Goal: Navigation & Orientation: Find specific page/section

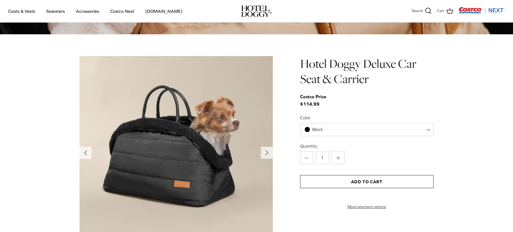
scroll to position [574, 0]
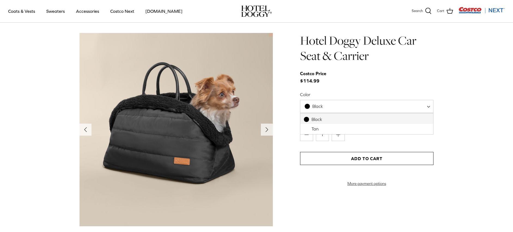
click at [430, 107] on span at bounding box center [429, 106] width 5 height 13
select select "Tan"
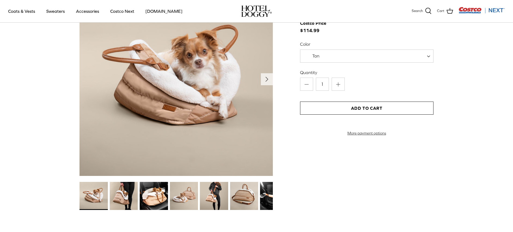
scroll to position [628, 0]
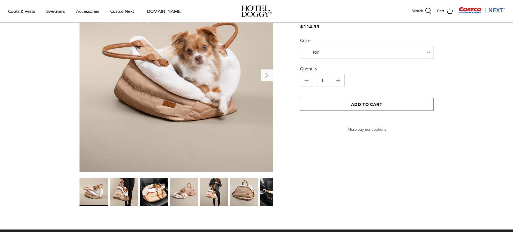
click at [266, 73] on polyline "Next" at bounding box center [267, 75] width 2 height 4
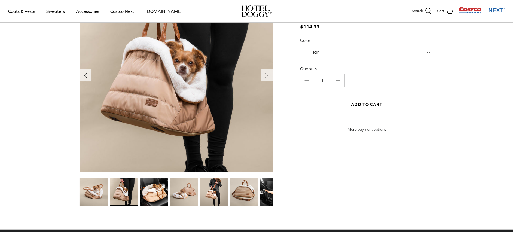
drag, startPoint x: 265, startPoint y: 72, endPoint x: 264, endPoint y: 69, distance: 3.8
click at [264, 70] on button "Right" at bounding box center [267, 75] width 12 height 12
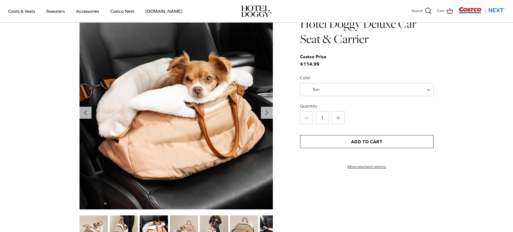
scroll to position [567, 0]
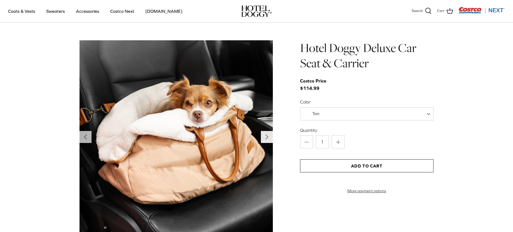
click at [265, 135] on icon "Right" at bounding box center [266, 137] width 9 height 9
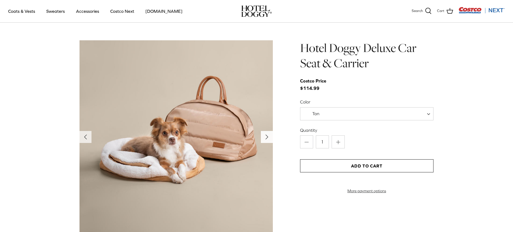
click at [264, 136] on icon "Right" at bounding box center [266, 137] width 9 height 9
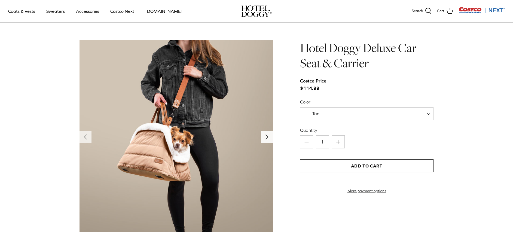
click at [264, 135] on icon "Right" at bounding box center [266, 137] width 9 height 9
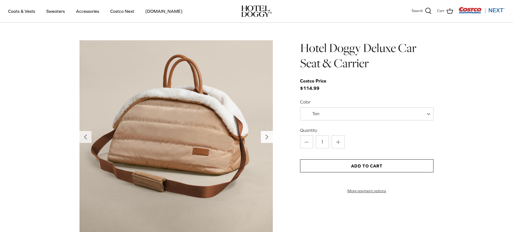
click at [263, 135] on icon "Right" at bounding box center [266, 137] width 9 height 9
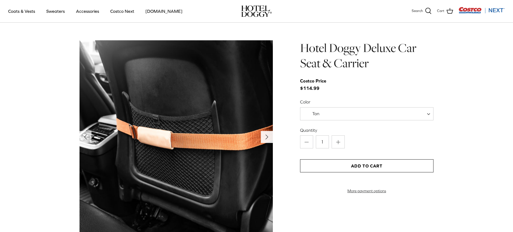
click at [263, 135] on icon "Right" at bounding box center [266, 137] width 9 height 9
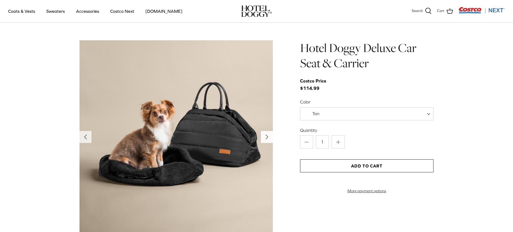
click at [263, 135] on icon "Right" at bounding box center [266, 137] width 9 height 9
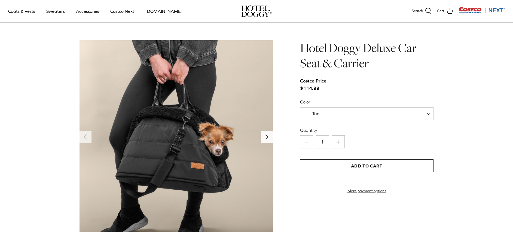
click at [263, 135] on icon "Right" at bounding box center [266, 137] width 9 height 9
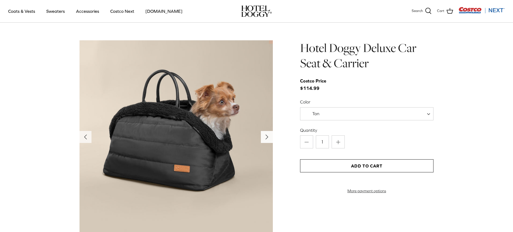
click at [263, 135] on icon "Right" at bounding box center [266, 137] width 9 height 9
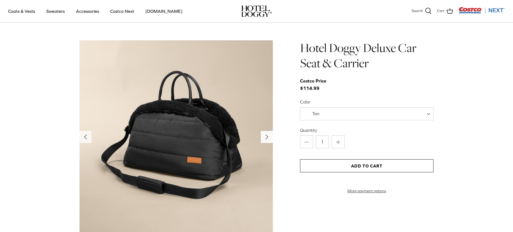
click at [263, 135] on icon "Right" at bounding box center [266, 137] width 9 height 9
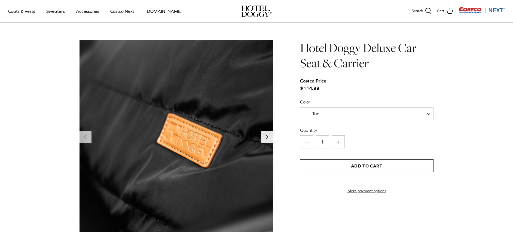
click at [263, 135] on icon "Right" at bounding box center [266, 137] width 9 height 9
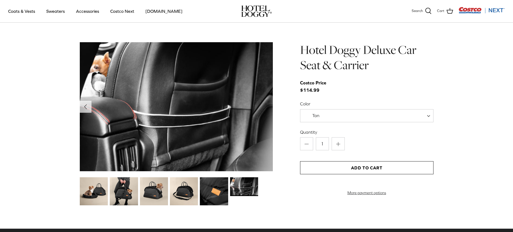
scroll to position [568, 0]
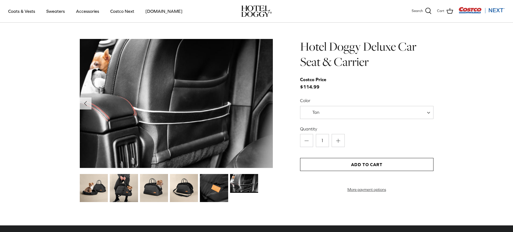
click at [259, 115] on img at bounding box center [175, 103] width 193 height 129
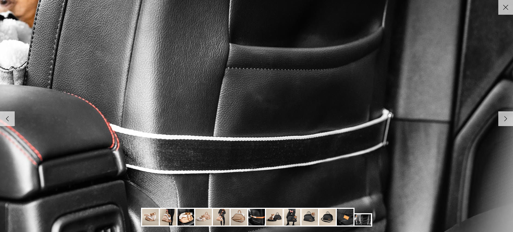
click at [509, 120] on icon "Right" at bounding box center [505, 118] width 9 height 9
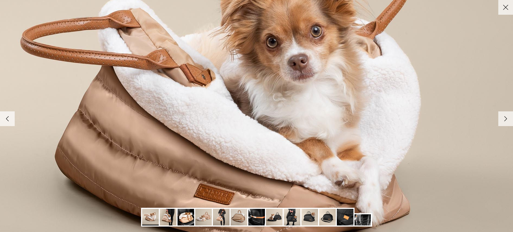
click at [508, 119] on icon "Right" at bounding box center [505, 118] width 9 height 9
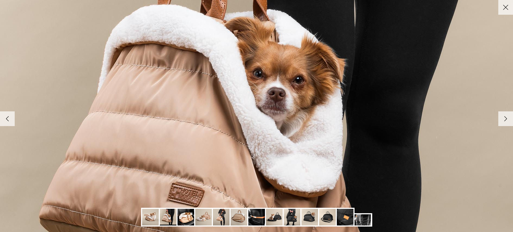
click at [508, 119] on icon "Right" at bounding box center [505, 118] width 9 height 9
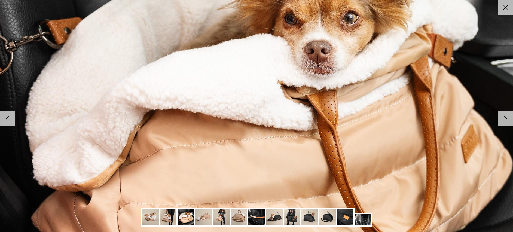
click at [508, 119] on icon "Right" at bounding box center [505, 118] width 9 height 9
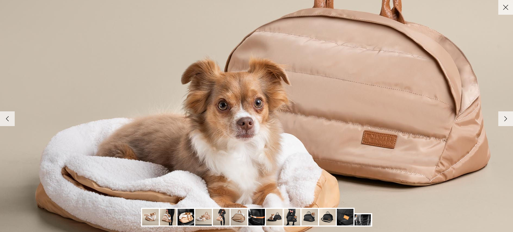
click at [508, 119] on icon "Right" at bounding box center [505, 118] width 9 height 9
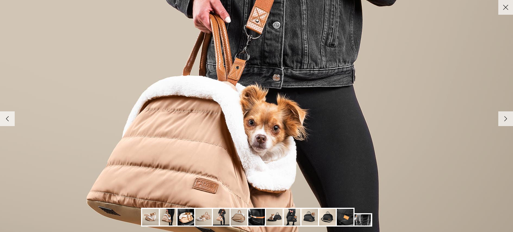
click at [508, 119] on icon "Right" at bounding box center [505, 118] width 9 height 9
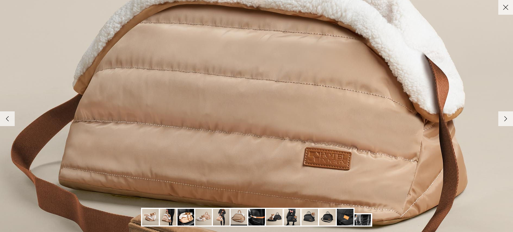
click at [508, 119] on icon "Right" at bounding box center [505, 118] width 9 height 9
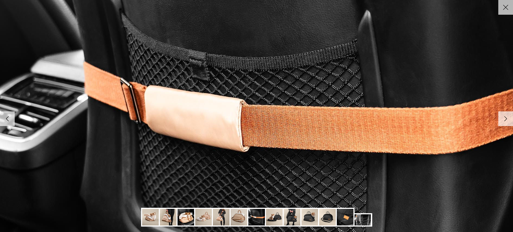
click at [508, 119] on icon "Right" at bounding box center [505, 118] width 9 height 9
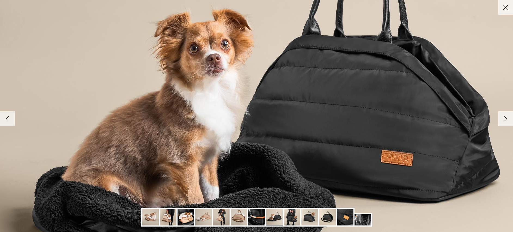
click at [508, 119] on icon "Right" at bounding box center [505, 118] width 9 height 9
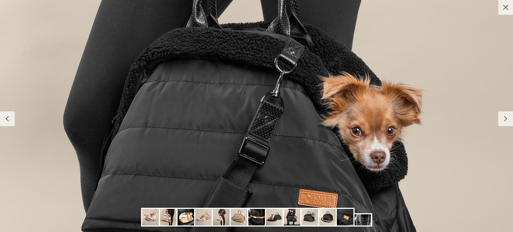
click at [508, 119] on icon "Right" at bounding box center [505, 118] width 9 height 9
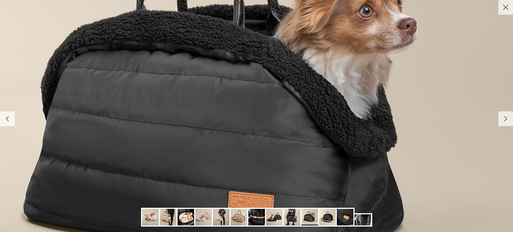
click at [508, 119] on icon "Right" at bounding box center [505, 118] width 9 height 9
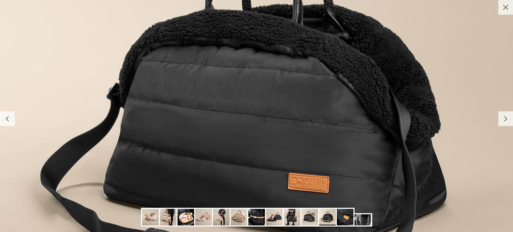
click at [508, 119] on icon "Right" at bounding box center [505, 118] width 9 height 9
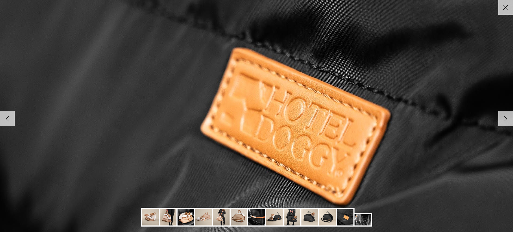
click at [508, 119] on icon "Right" at bounding box center [505, 118] width 9 height 9
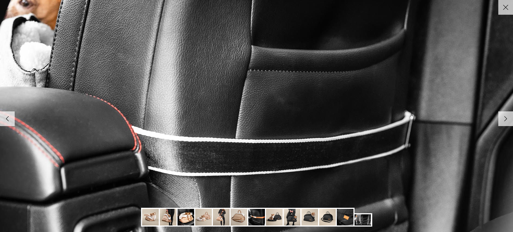
click at [508, 119] on icon "Right" at bounding box center [505, 118] width 9 height 9
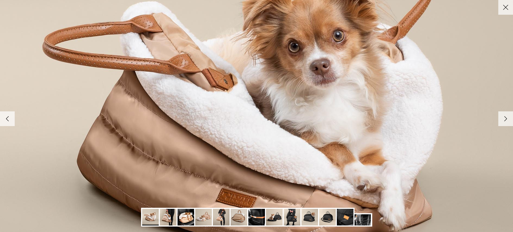
click at [508, 119] on icon "Right" at bounding box center [505, 118] width 9 height 9
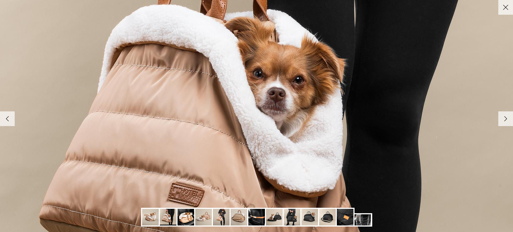
click at [508, 119] on icon "Right" at bounding box center [505, 118] width 9 height 9
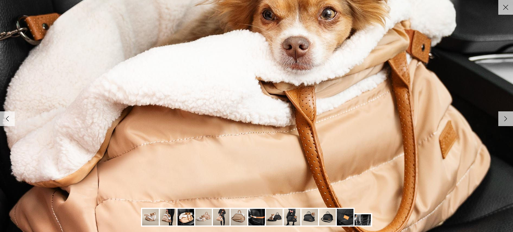
click at [508, 119] on icon "Right" at bounding box center [505, 118] width 9 height 9
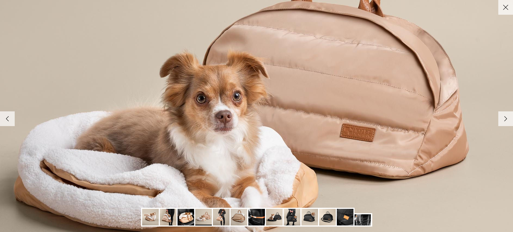
click at [502, 121] on icon "Right" at bounding box center [505, 118] width 9 height 9
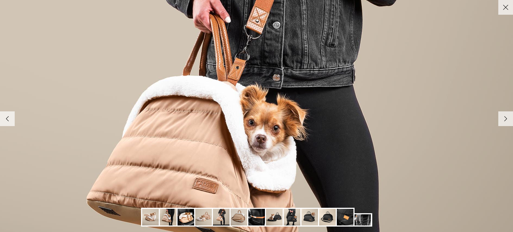
click at [502, 121] on icon "Right" at bounding box center [505, 118] width 9 height 9
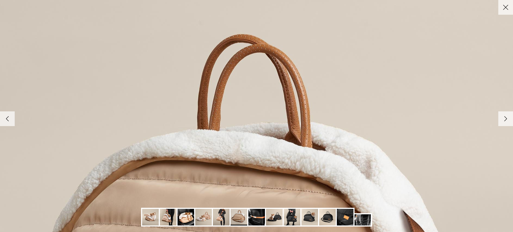
click at [505, 5] on icon "Close" at bounding box center [505, 7] width 9 height 9
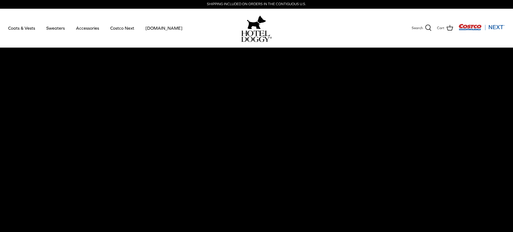
scroll to position [0, 0]
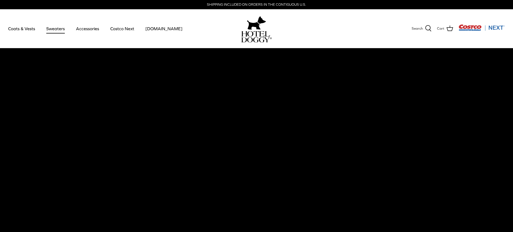
click at [54, 30] on link "Sweaters" at bounding box center [55, 28] width 28 height 19
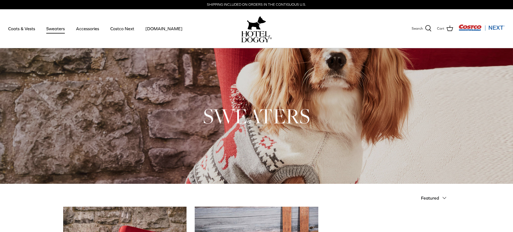
click at [57, 31] on link "Sweaters" at bounding box center [55, 28] width 28 height 19
click at [91, 28] on link "Accessories" at bounding box center [87, 28] width 33 height 19
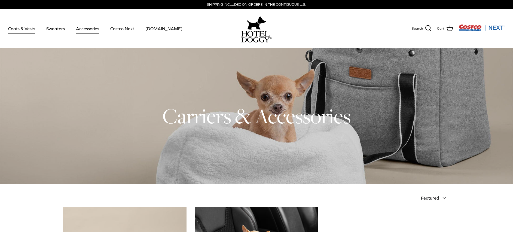
click at [10, 28] on link "Coats & Vests" at bounding box center [21, 28] width 37 height 19
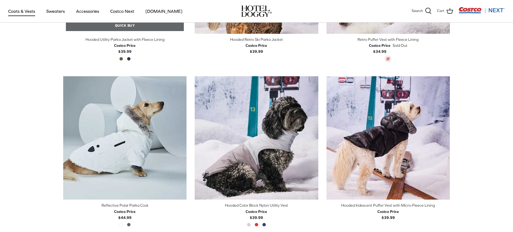
scroll to position [382, 0]
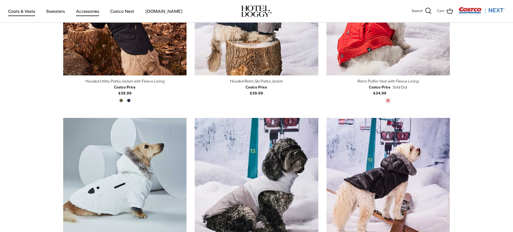
click at [82, 9] on link "Accessories" at bounding box center [87, 11] width 33 height 19
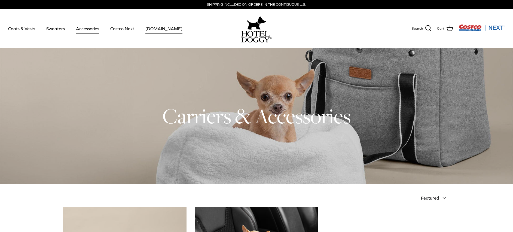
click at [149, 29] on link "[DOMAIN_NAME]" at bounding box center [163, 28] width 47 height 19
